Goal: Information Seeking & Learning: Learn about a topic

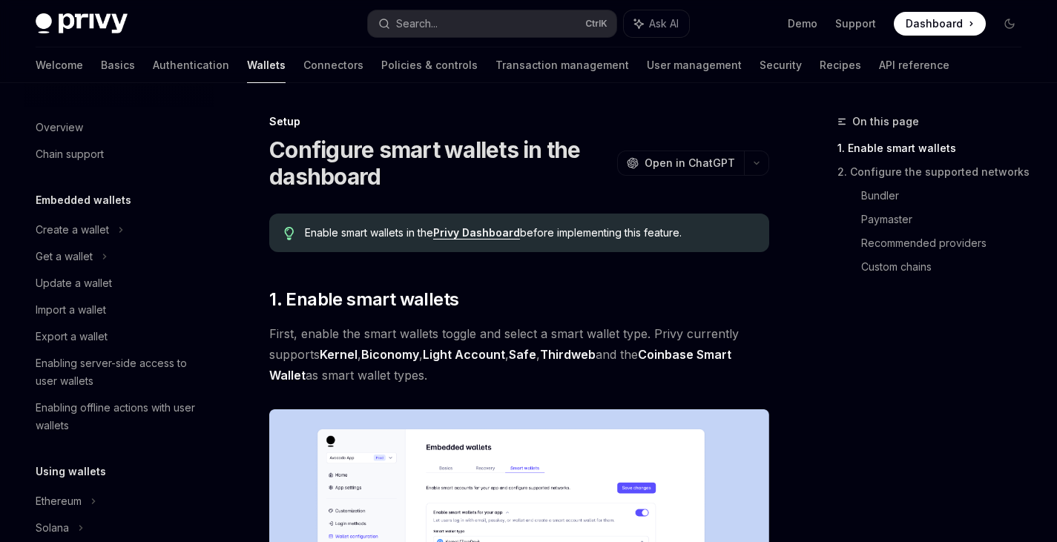
scroll to position [375, 0]
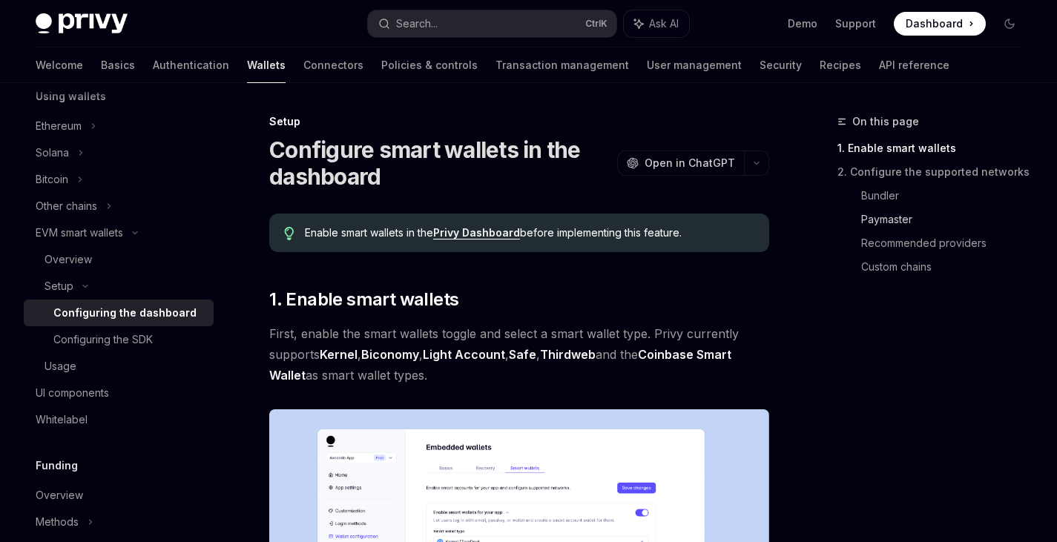
click at [882, 216] on link "Paymaster" at bounding box center [947, 220] width 172 height 24
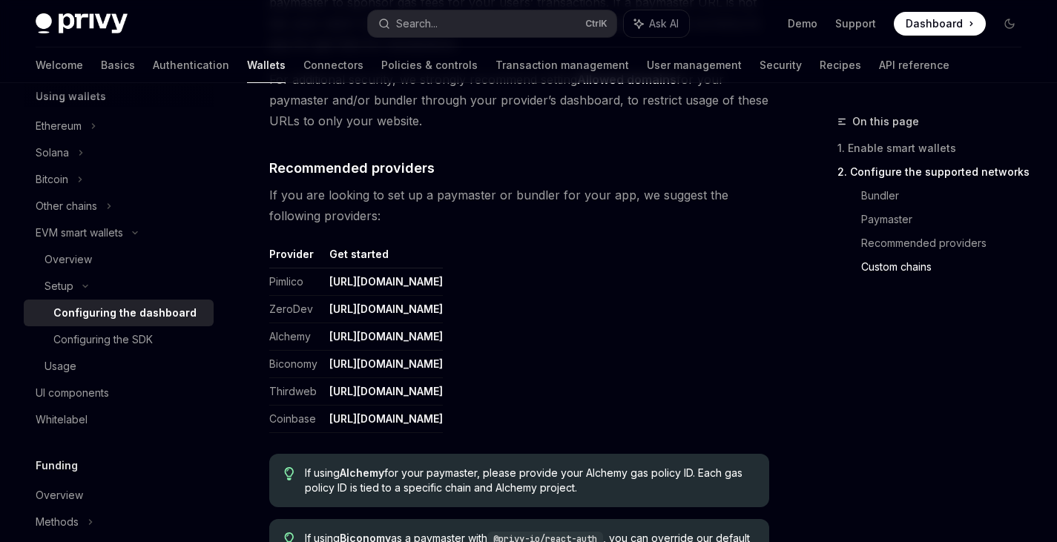
scroll to position [1622, 0]
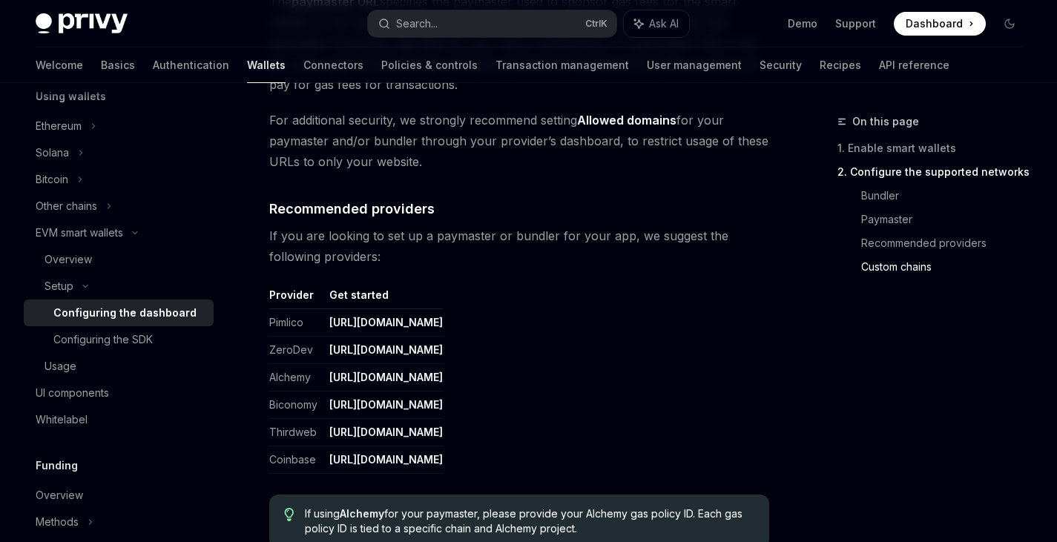
click at [412, 325] on link "[URL][DOMAIN_NAME]" at bounding box center [385, 322] width 113 height 13
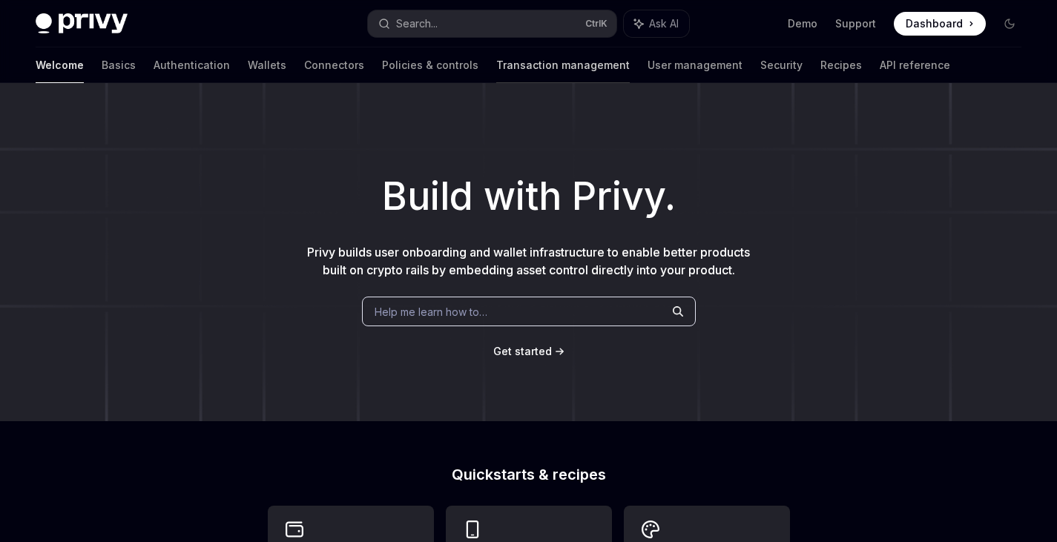
click at [506, 70] on link "Transaction management" at bounding box center [562, 65] width 133 height 36
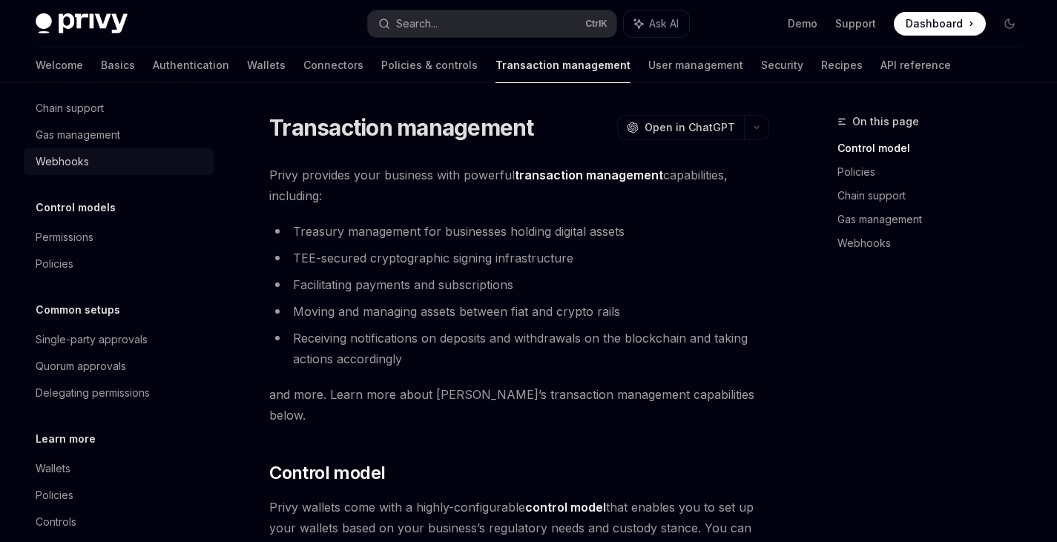
scroll to position [110, 0]
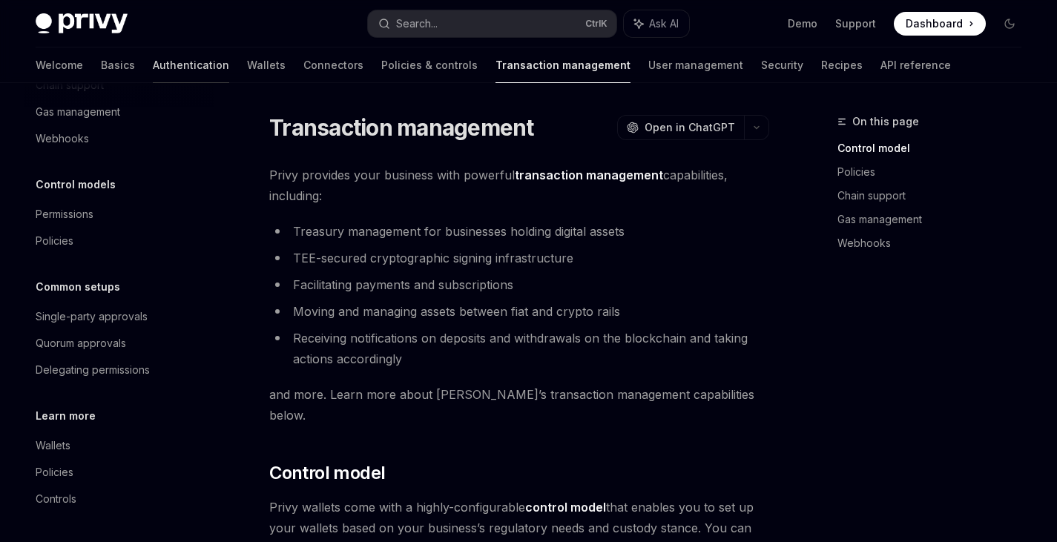
click at [153, 62] on link "Authentication" at bounding box center [191, 65] width 76 height 36
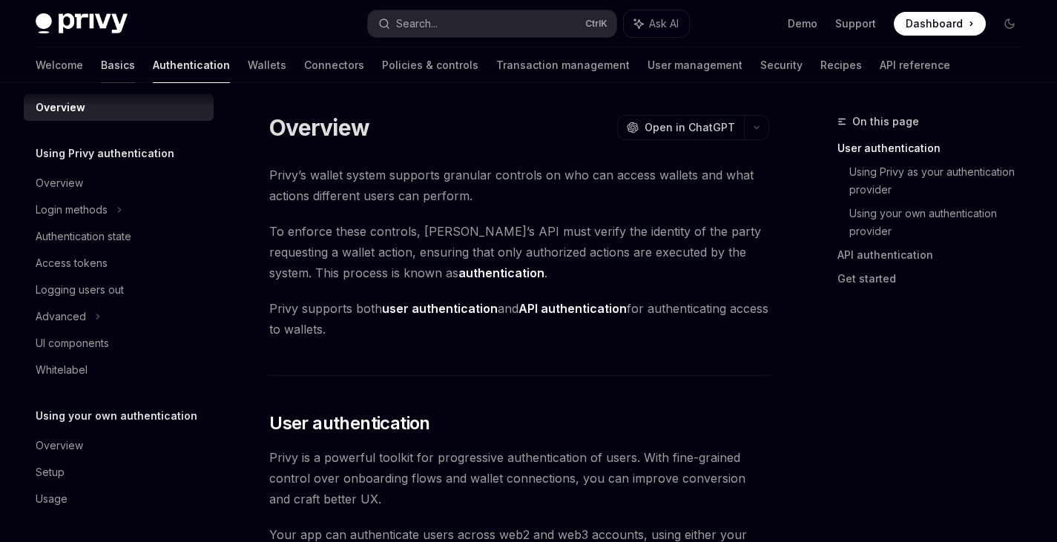
click at [101, 61] on link "Basics" at bounding box center [118, 65] width 34 height 36
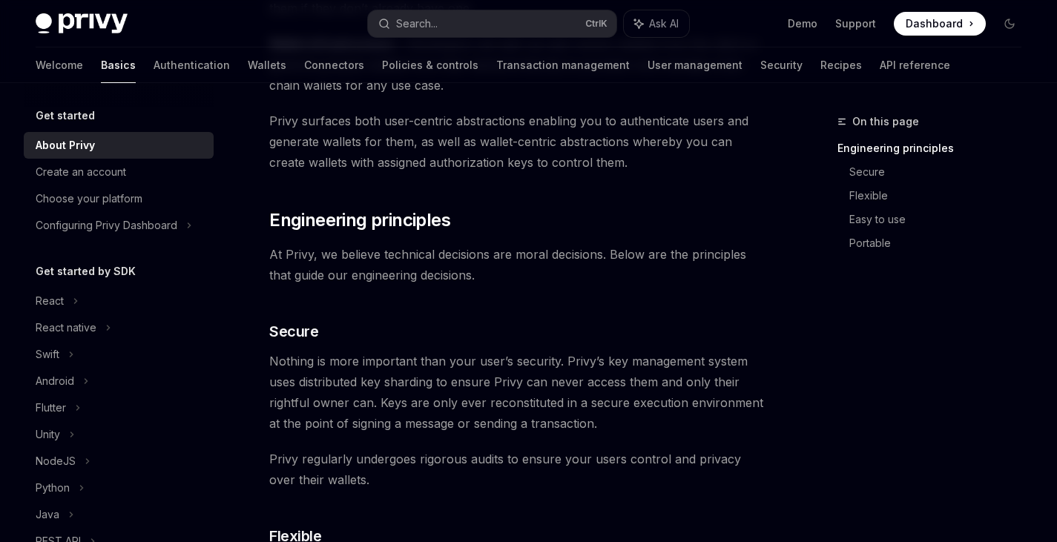
scroll to position [519, 0]
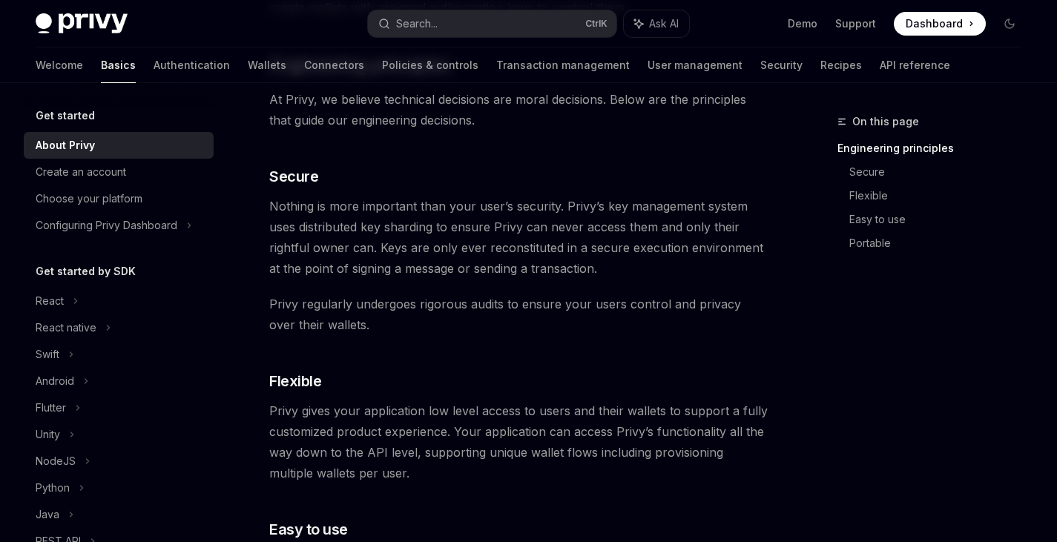
drag, startPoint x: 534, startPoint y: 457, endPoint x: 505, endPoint y: 446, distance: 31.0
click at [534, 457] on span "Privy gives your application low level access to users and their wallets to sup…" at bounding box center [519, 441] width 500 height 83
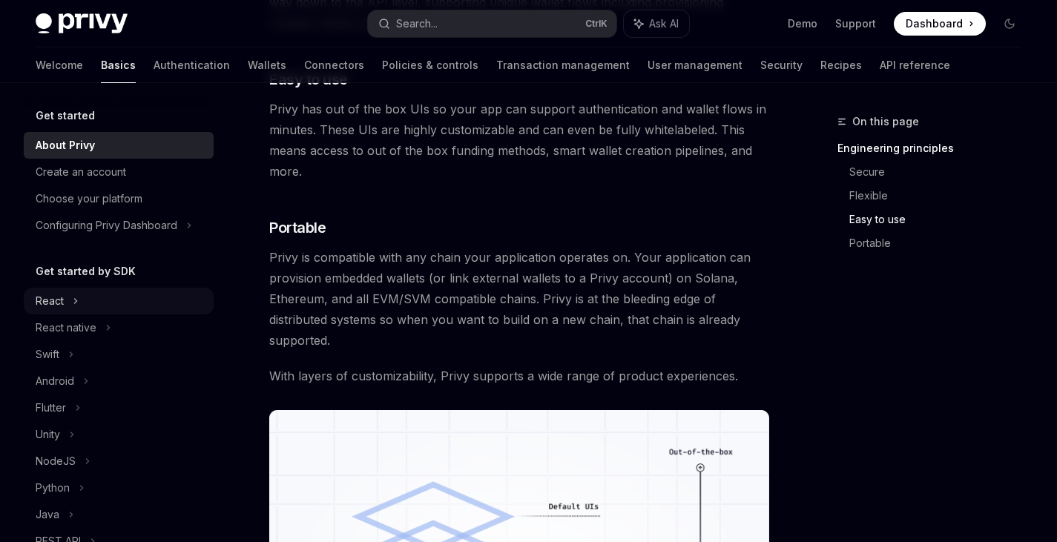
scroll to position [0, 0]
click at [65, 300] on div "React" at bounding box center [119, 301] width 190 height 27
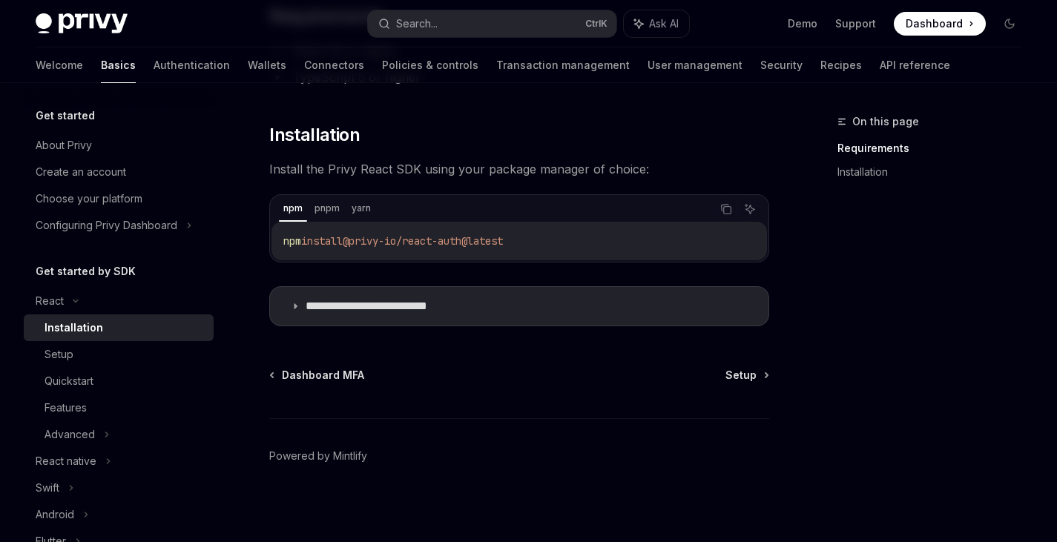
scroll to position [187, 0]
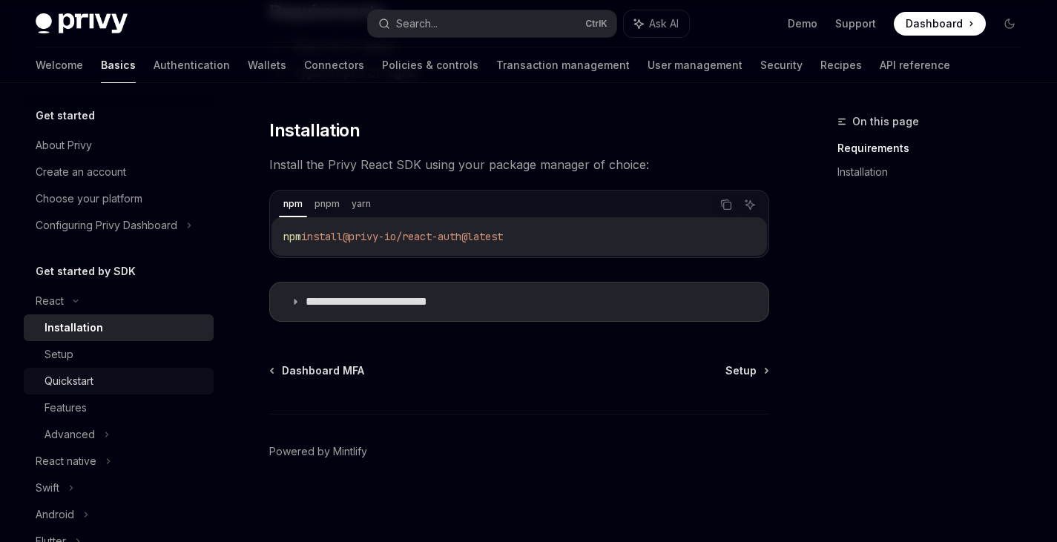
click at [111, 372] on div "Quickstart" at bounding box center [124, 381] width 160 height 18
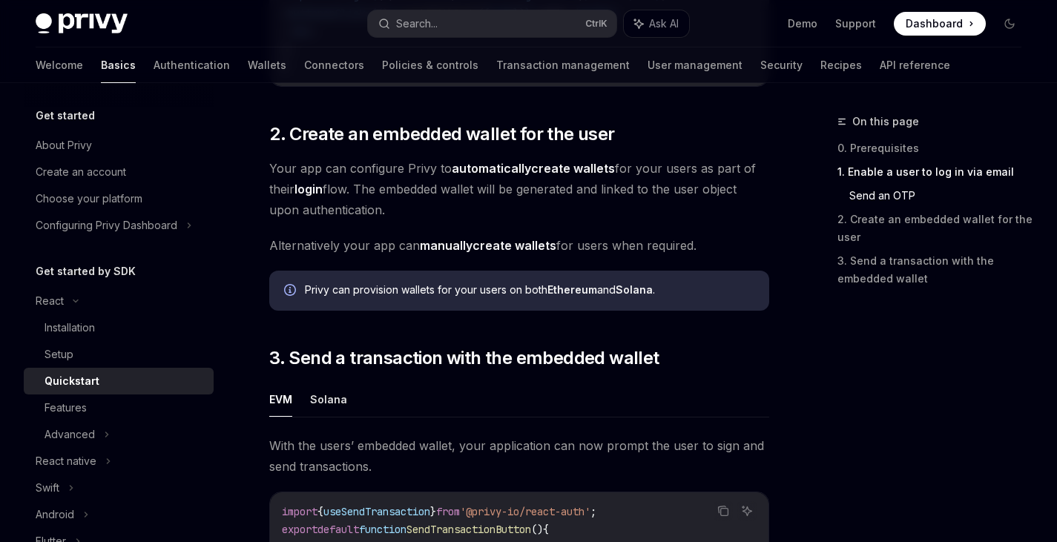
scroll to position [1038, 0]
click at [625, 176] on span "Your app can configure Privy to automatically create wallets for your users as …" at bounding box center [519, 188] width 500 height 62
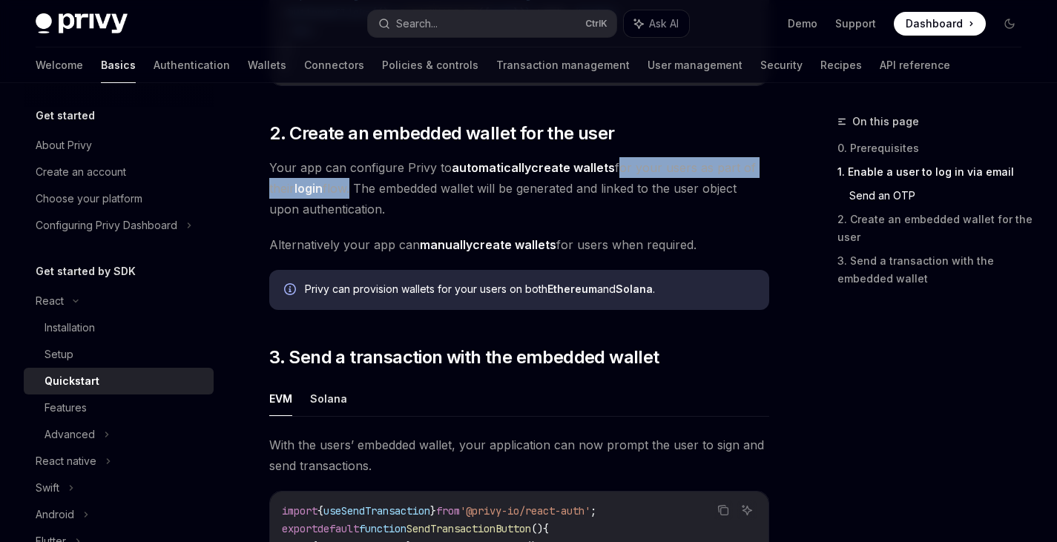
drag, startPoint x: 625, startPoint y: 176, endPoint x: 341, endPoint y: 197, distance: 284.8
click at [341, 197] on span "Your app can configure Privy to automatically create wallets for your users as …" at bounding box center [519, 188] width 500 height 62
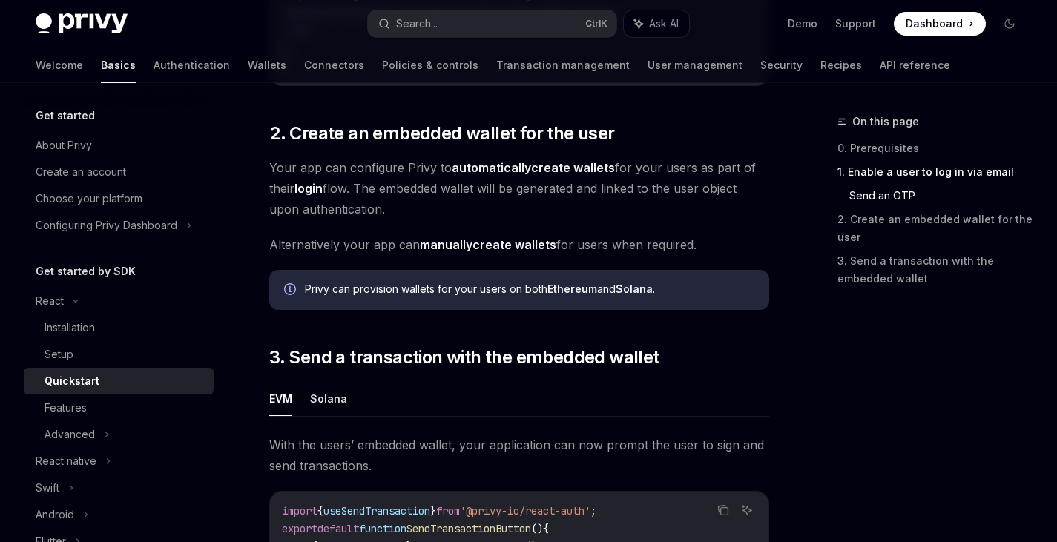
click at [370, 196] on span "Your app can configure Privy to automatically create wallets for your users as …" at bounding box center [519, 188] width 500 height 62
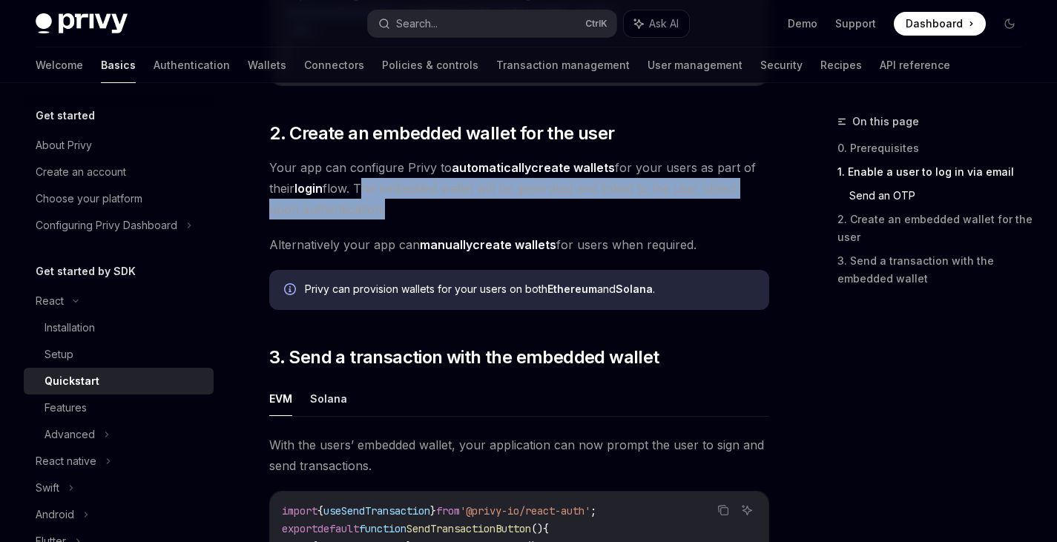
drag, startPoint x: 370, startPoint y: 196, endPoint x: 351, endPoint y: 215, distance: 26.7
click at [351, 215] on span "Your app can configure Privy to automatically create wallets for your users as …" at bounding box center [519, 188] width 500 height 62
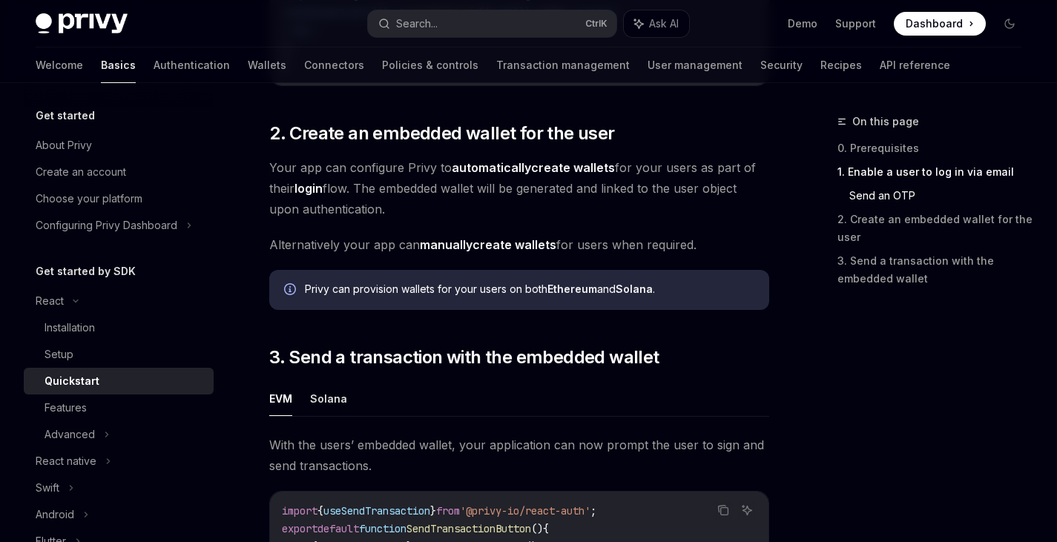
click at [288, 253] on span "Alternatively your app can manually create wallets for users when required." at bounding box center [519, 244] width 500 height 21
drag, startPoint x: 288, startPoint y: 253, endPoint x: 370, endPoint y: 253, distance: 82.3
click at [370, 253] on span "Alternatively your app can manually create wallets for users when required." at bounding box center [519, 244] width 500 height 21
click at [583, 242] on span "Alternatively your app can manually create wallets for users when required." at bounding box center [519, 244] width 500 height 21
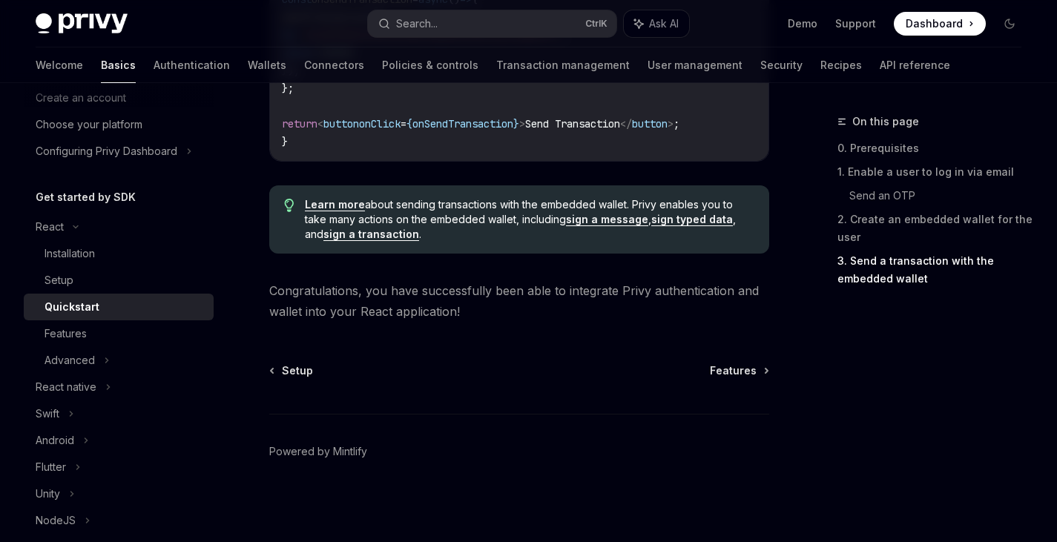
scroll to position [1609, 0]
click at [67, 329] on div "Features" at bounding box center [65, 334] width 42 height 18
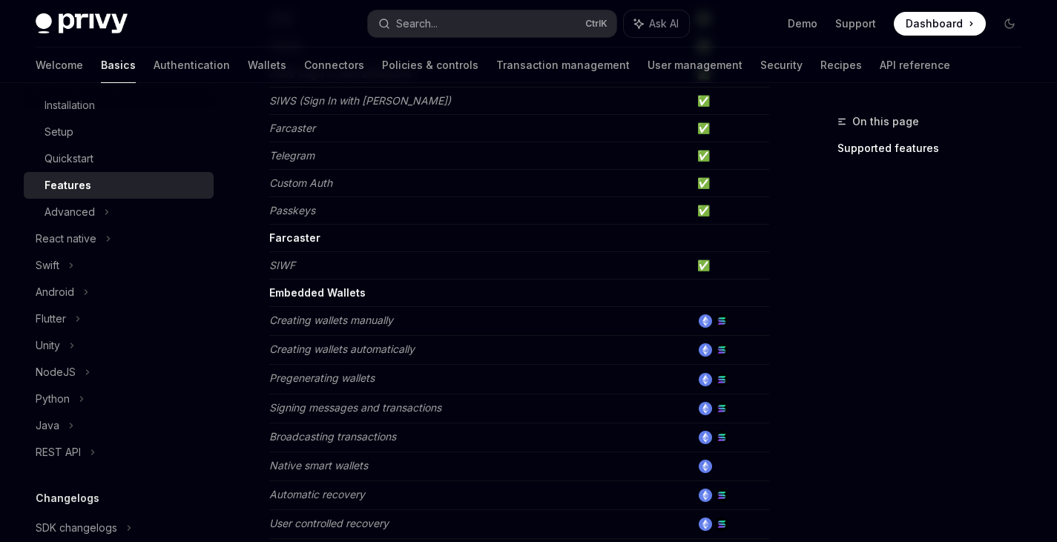
scroll to position [445, 0]
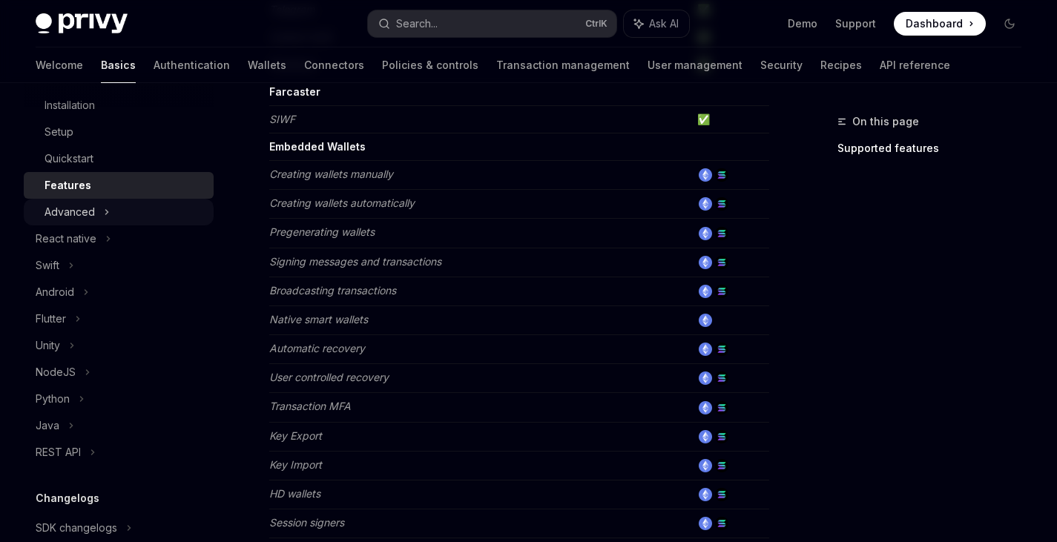
click at [122, 216] on div "Advanced" at bounding box center [119, 212] width 190 height 27
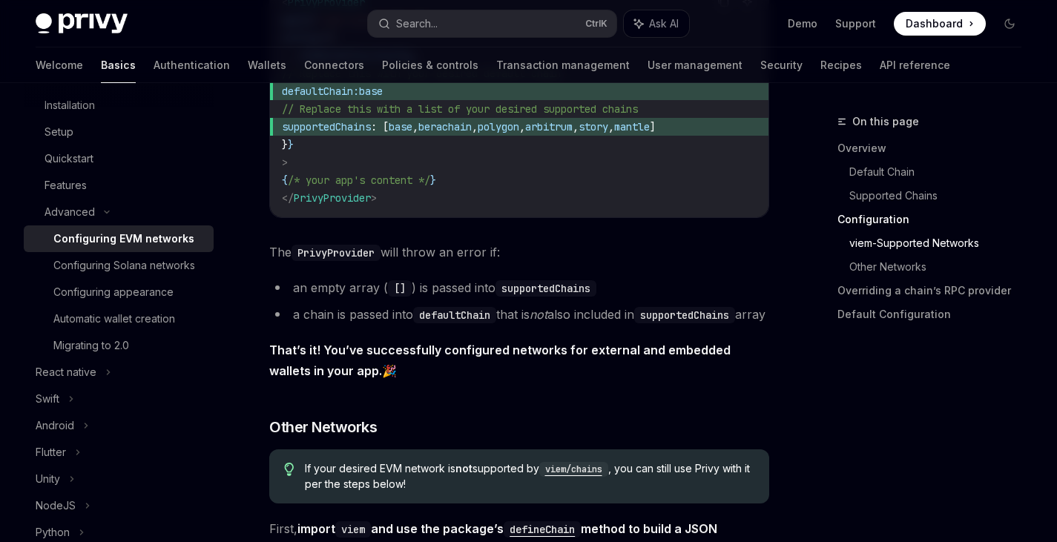
scroll to position [2373, 0]
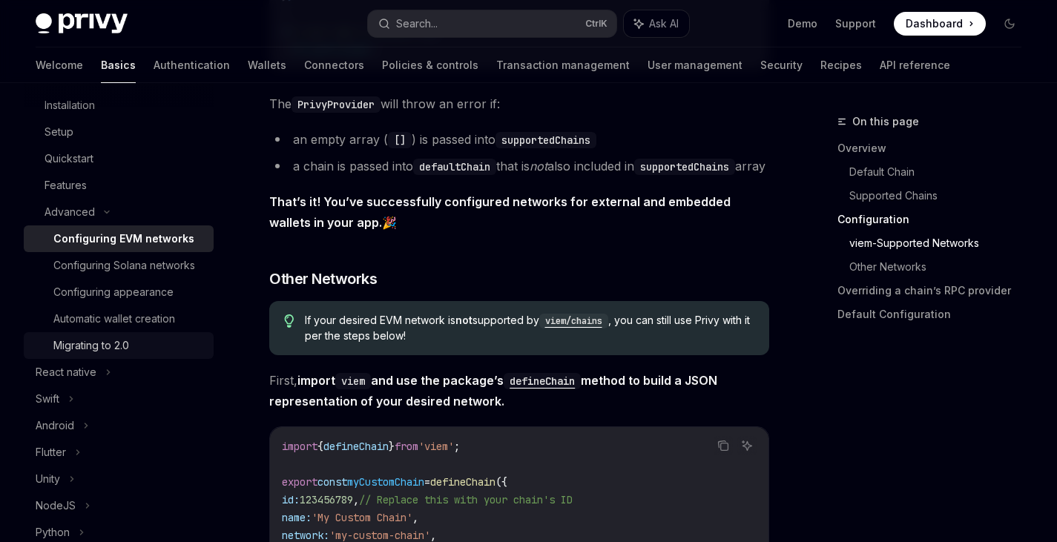
click at [142, 354] on div "Migrating to 2.0" at bounding box center [128, 346] width 151 height 18
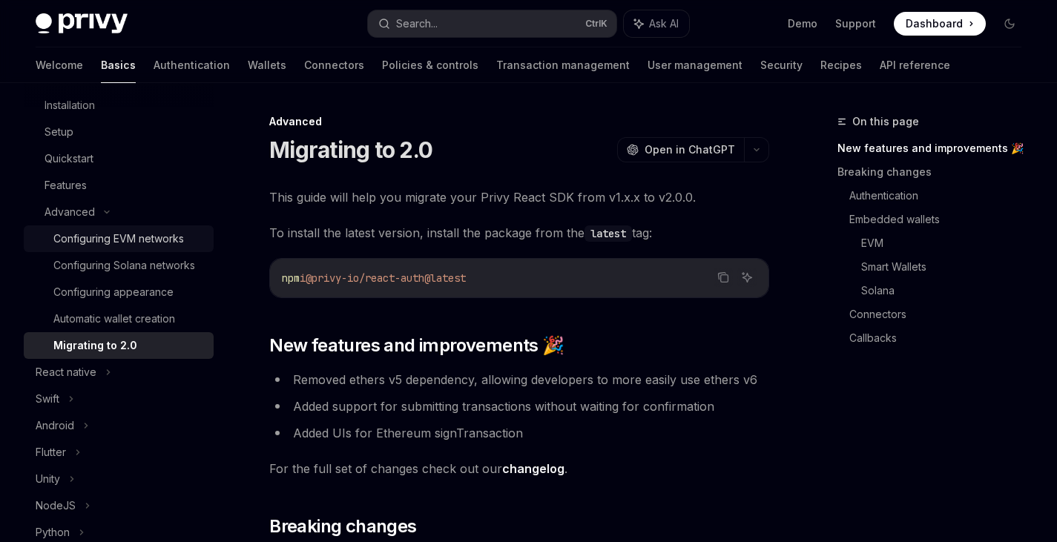
click at [184, 235] on div "Configuring EVM networks" at bounding box center [118, 239] width 130 height 18
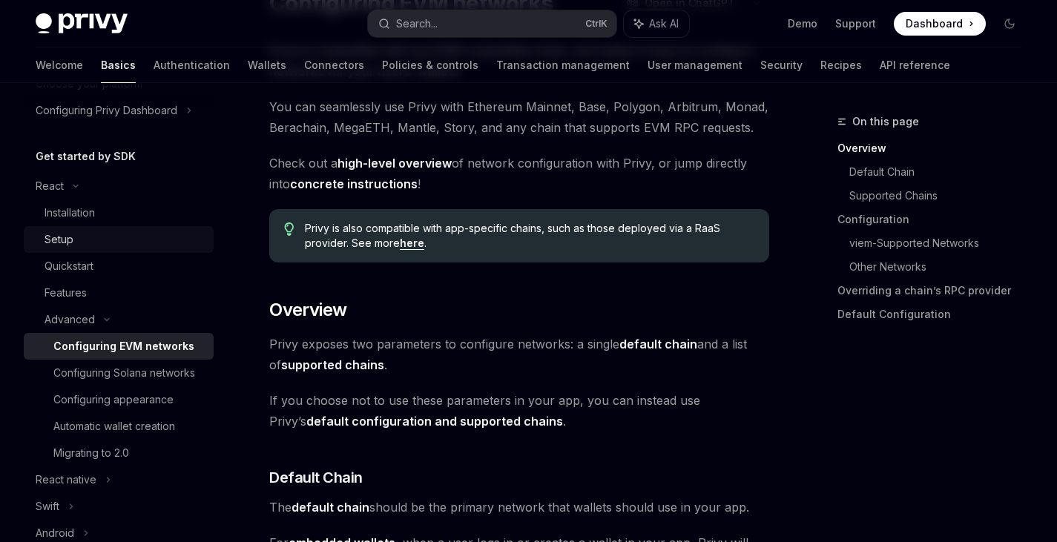
scroll to position [116, 0]
click at [118, 242] on div "Setup" at bounding box center [124, 239] width 160 height 18
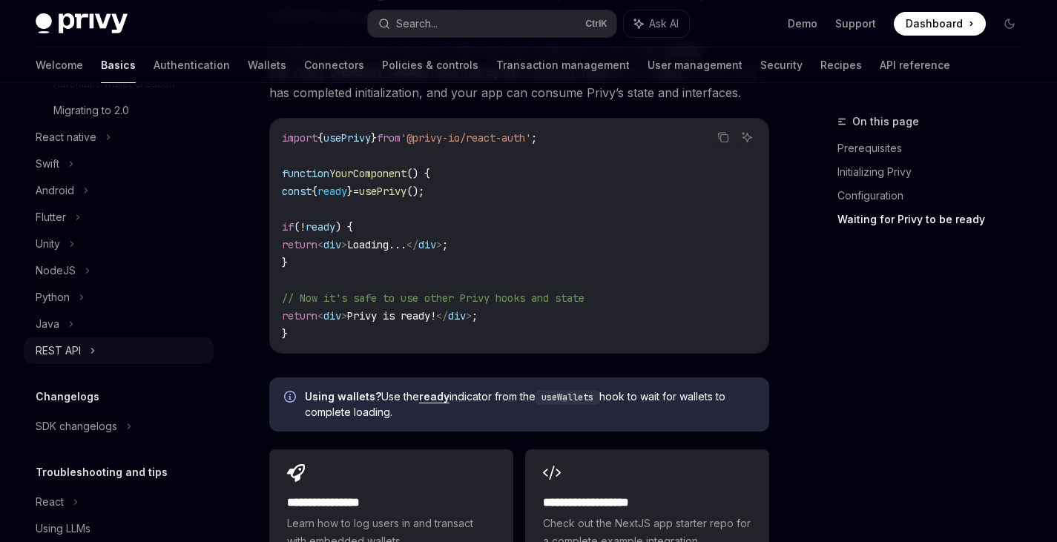
scroll to position [383, 0]
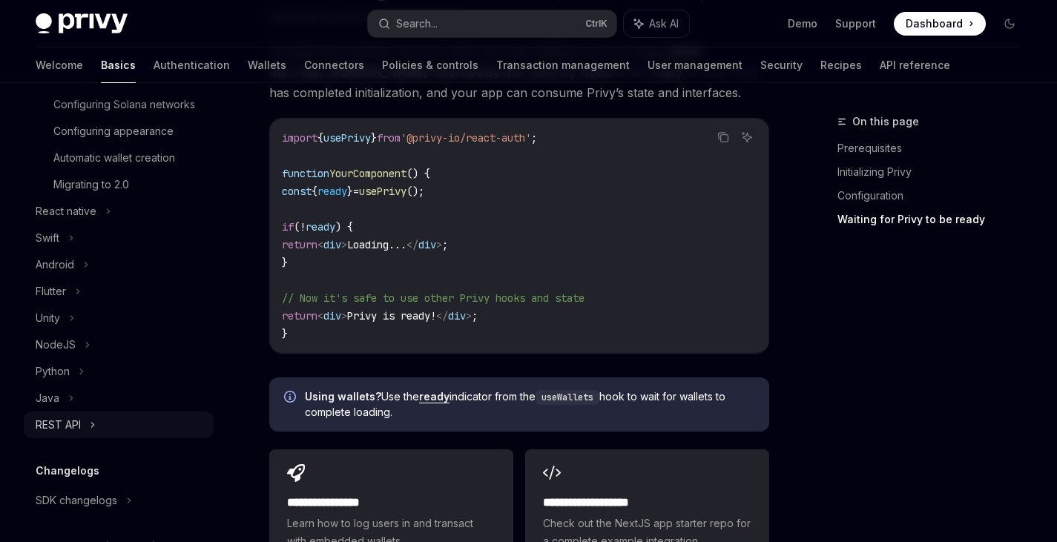
click at [90, 434] on icon at bounding box center [93, 425] width 6 height 18
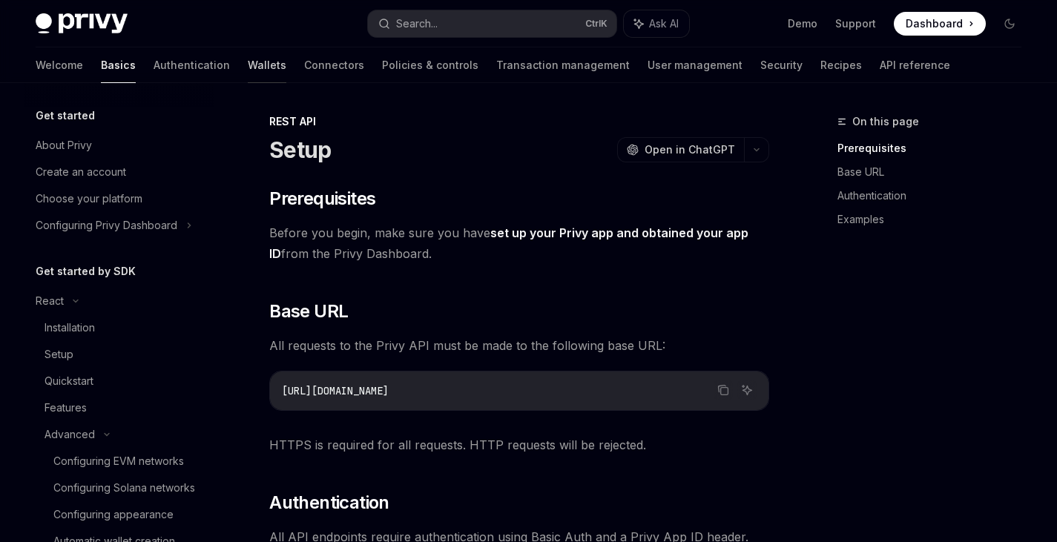
click at [248, 63] on link "Wallets" at bounding box center [267, 65] width 39 height 36
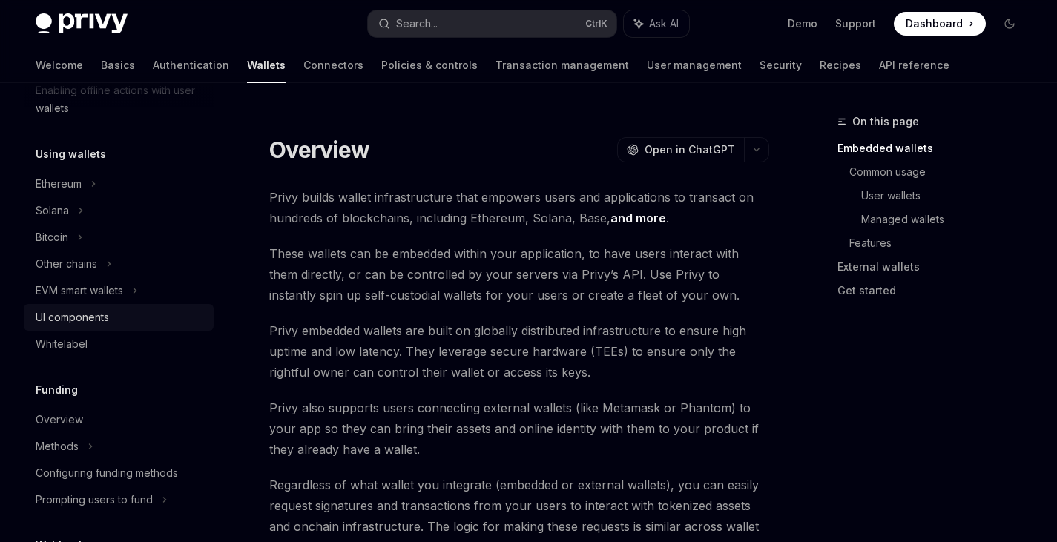
scroll to position [222, 0]
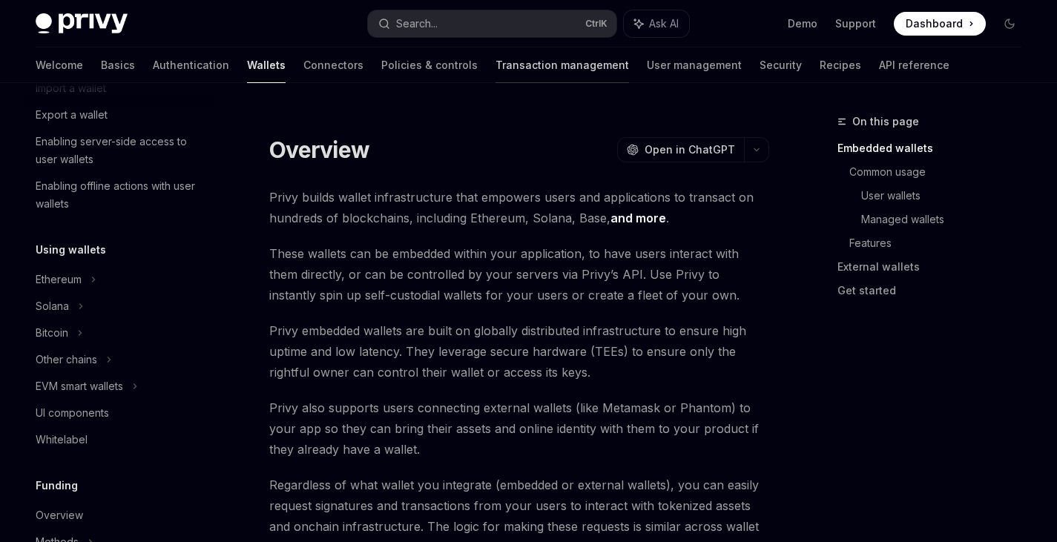
click at [512, 62] on link "Transaction management" at bounding box center [561, 65] width 133 height 36
type textarea "*"
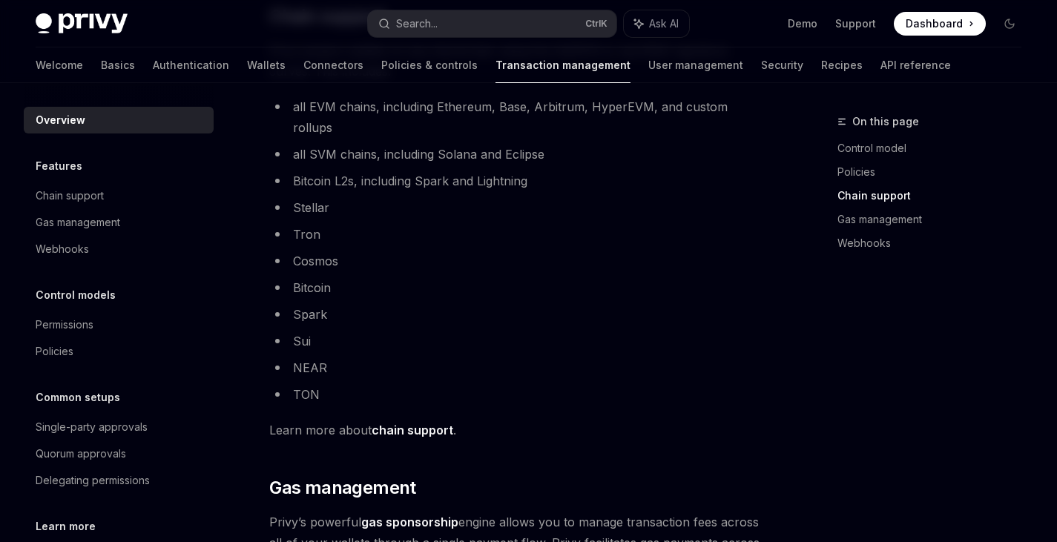
scroll to position [964, 0]
